Goal: Task Accomplishment & Management: Manage account settings

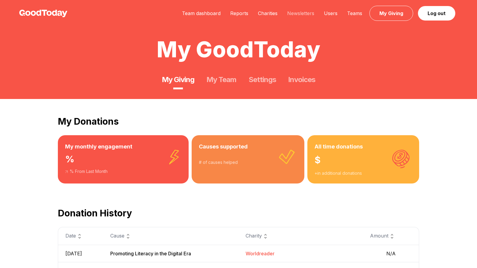
click at [300, 12] on link "Newsletters" at bounding box center [300, 13] width 37 height 6
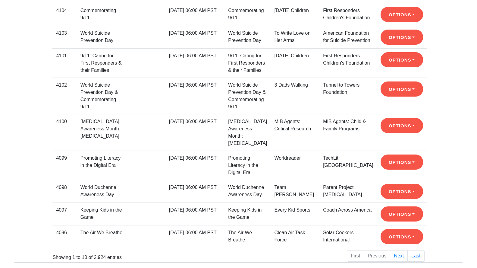
scroll to position [188, 0]
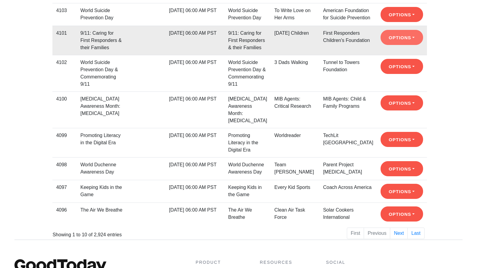
click at [395, 45] on button "Options" at bounding box center [402, 37] width 43 height 15
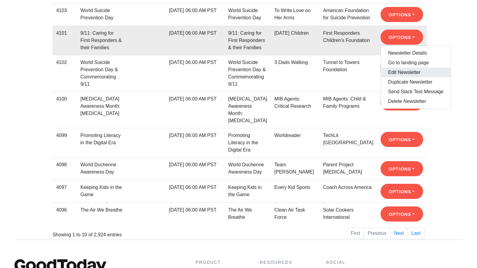
click at [392, 77] on link "Edit Newsletter" at bounding box center [416, 73] width 70 height 10
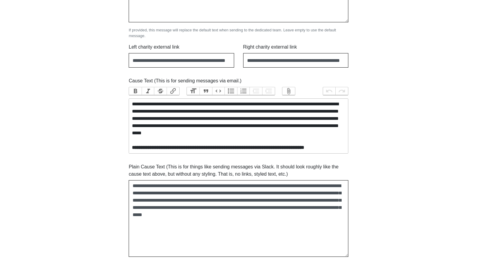
scroll to position [334, 0]
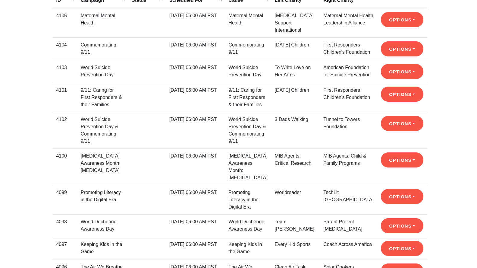
scroll to position [140, 0]
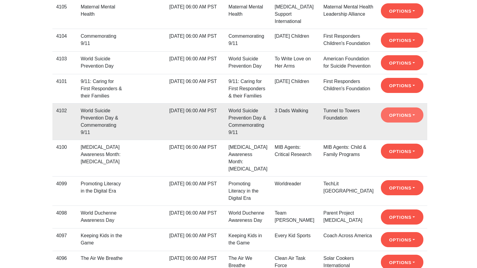
click at [396, 122] on button "Options" at bounding box center [402, 114] width 43 height 15
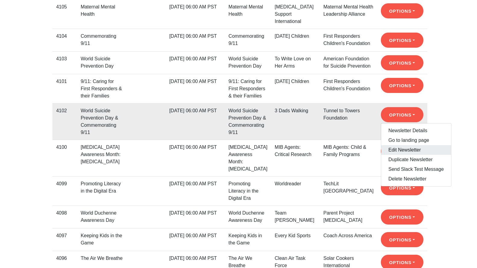
click at [396, 155] on link "Edit Newsletter" at bounding box center [416, 150] width 70 height 10
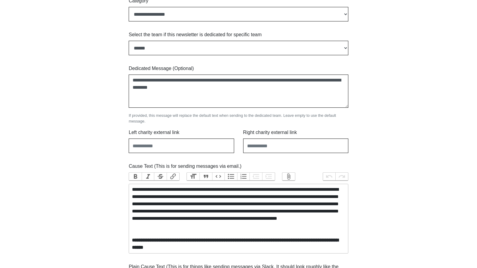
scroll to position [234, 0]
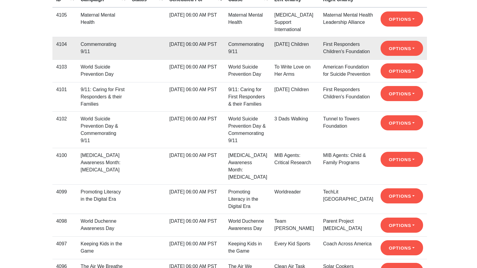
scroll to position [134, 0]
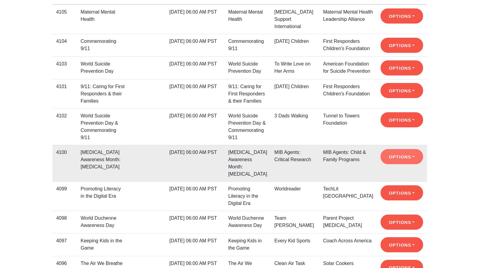
click at [390, 164] on button "Options" at bounding box center [402, 156] width 43 height 15
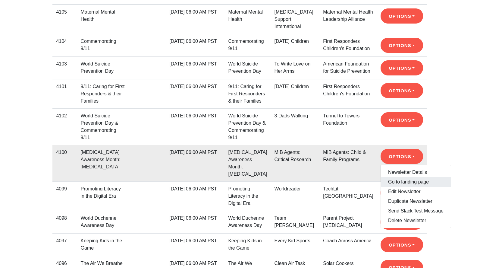
click at [392, 187] on link "Go to landing page" at bounding box center [416, 182] width 70 height 10
